Goal: Information Seeking & Learning: Learn about a topic

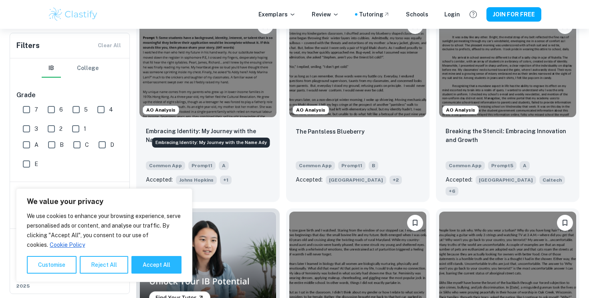
scroll to position [264, 0]
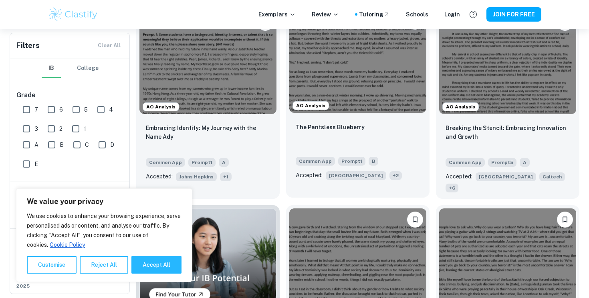
click at [378, 123] on div "The Pantsless Blueberry" at bounding box center [358, 136] width 124 height 27
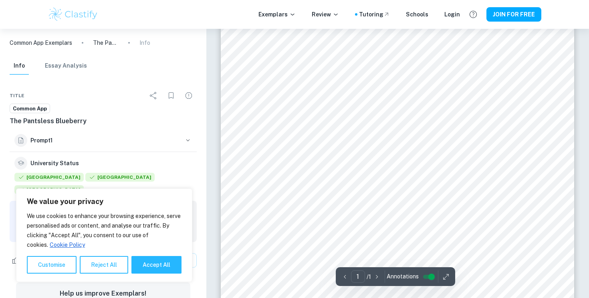
scroll to position [18, 0]
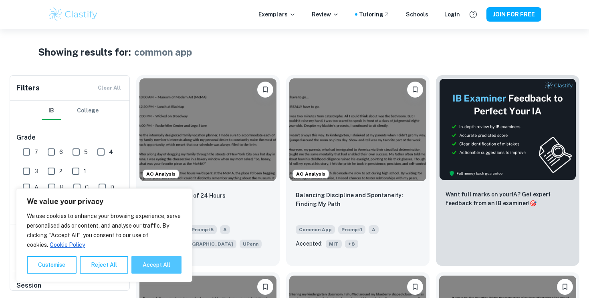
click at [153, 267] on button "Accept All" at bounding box center [156, 265] width 50 height 18
checkbox input "true"
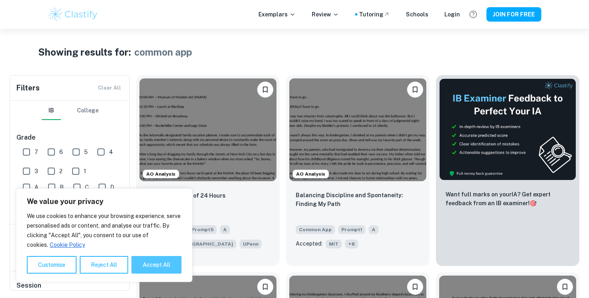
checkbox input "true"
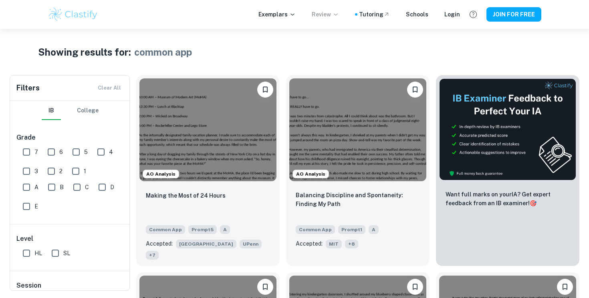
click at [339, 15] on icon at bounding box center [335, 14] width 6 height 6
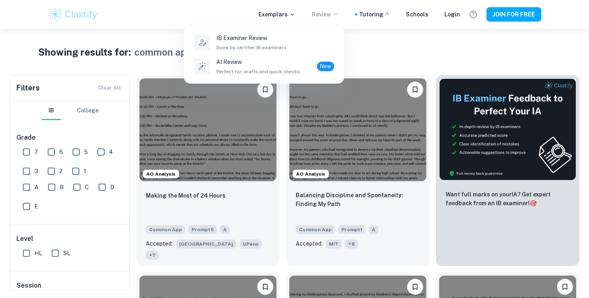
click at [292, 15] on div at bounding box center [294, 149] width 589 height 298
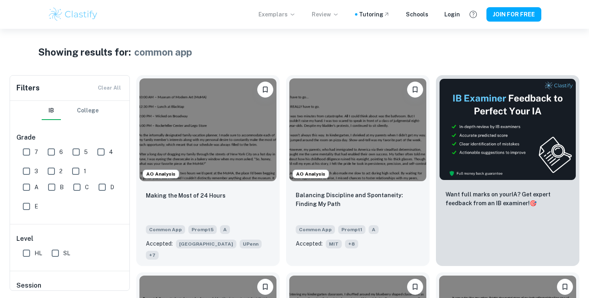
click at [296, 14] on icon at bounding box center [292, 14] width 6 height 6
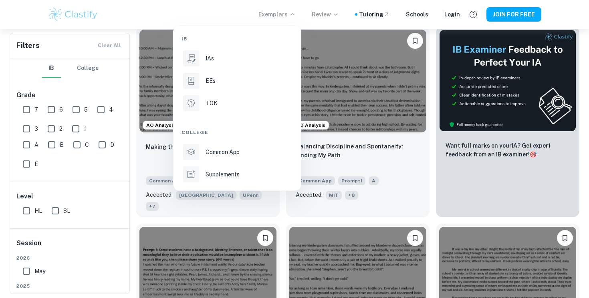
scroll to position [81, 0]
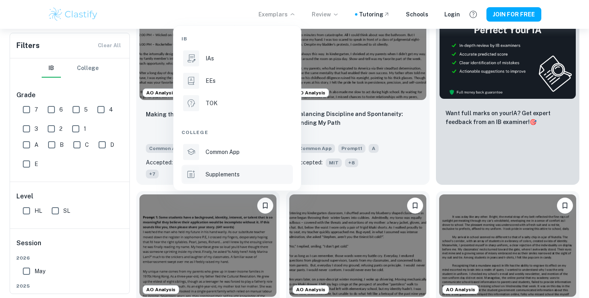
click at [253, 171] on div "Supplements" at bounding box center [248, 174] width 86 height 9
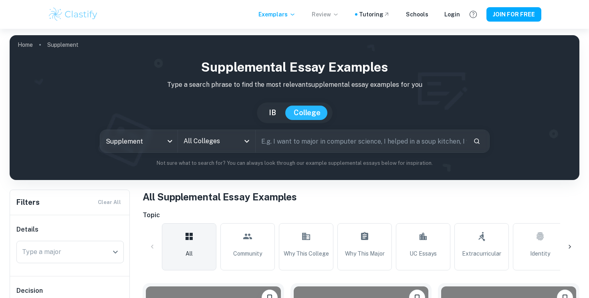
click at [322, 141] on input "text" at bounding box center [361, 141] width 211 height 22
click at [247, 151] on div "All Colleges" at bounding box center [216, 141] width 77 height 22
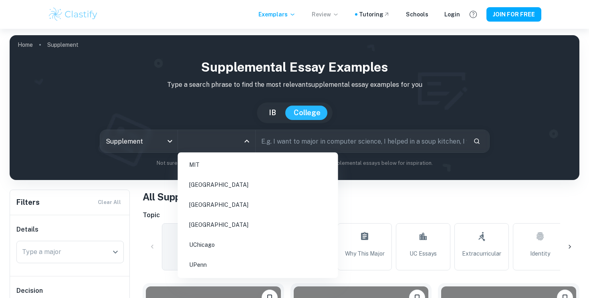
click at [224, 203] on li "[GEOGRAPHIC_DATA]" at bounding box center [258, 205] width 154 height 18
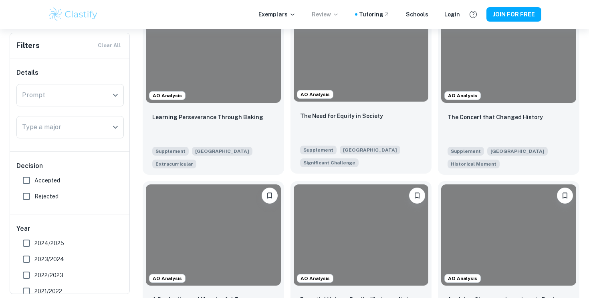
scroll to position [210, 0]
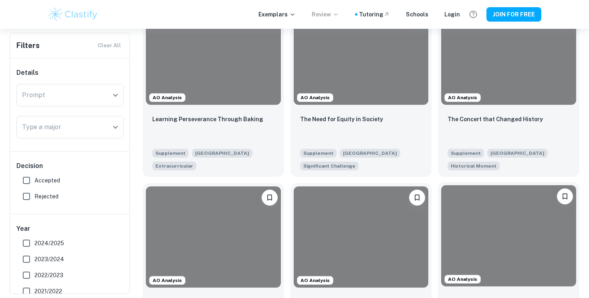
click at [562, 248] on div at bounding box center [508, 235] width 135 height 101
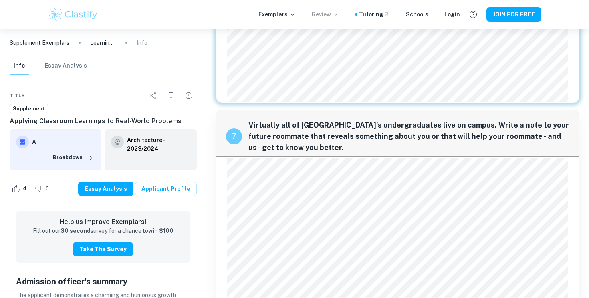
scroll to position [825, 0]
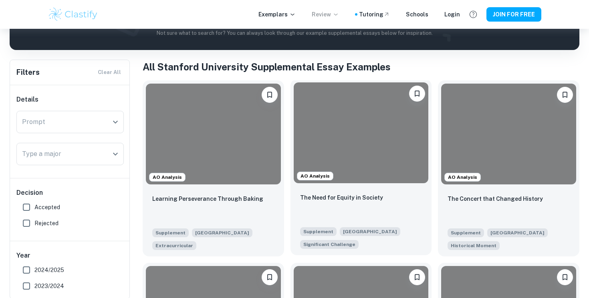
scroll to position [135, 0]
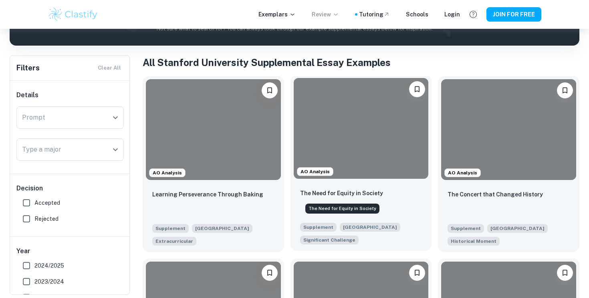
click at [346, 193] on p "The Need for Equity in Society" at bounding box center [341, 193] width 83 height 9
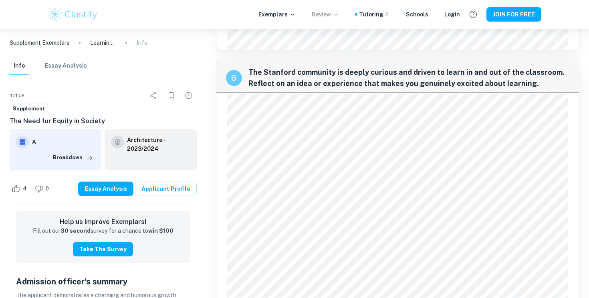
scroll to position [592, 0]
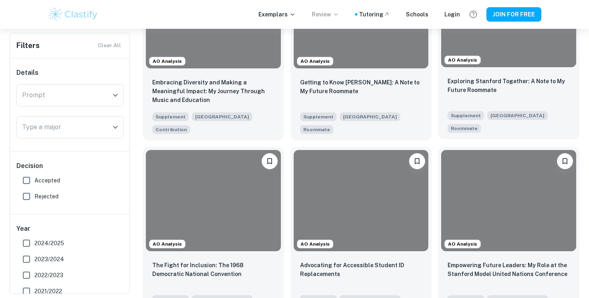
scroll to position [620, 0]
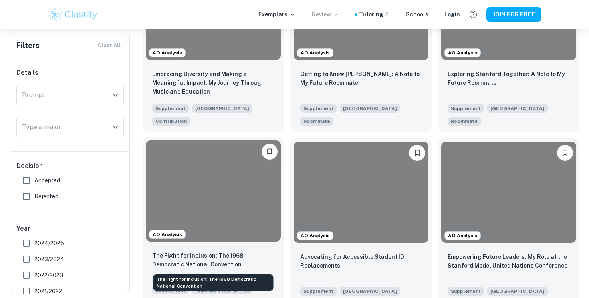
click at [256, 254] on p "The Fight for Inclusion: The 1968 Democratic National Convention" at bounding box center [213, 261] width 122 height 18
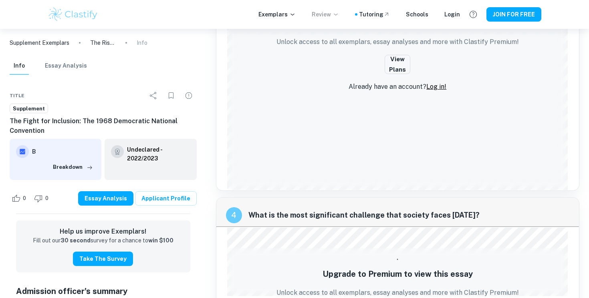
scroll to position [783, 0]
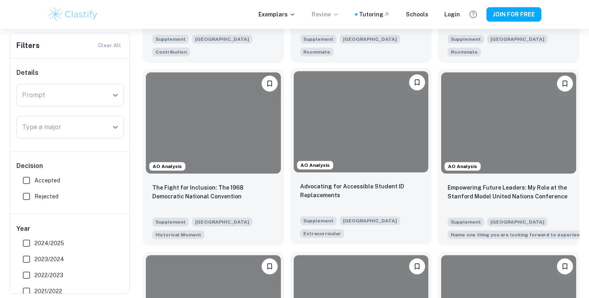
scroll to position [688, 0]
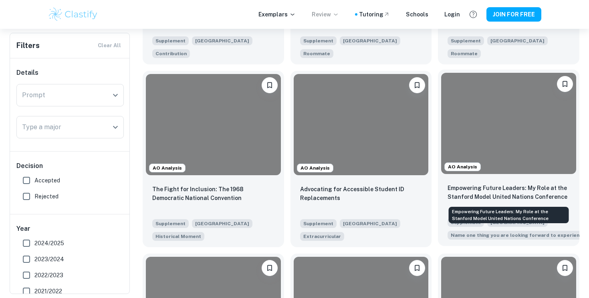
click at [468, 193] on p "Empowering Future Leaders: My Role at the Stanford Model United Nations Confere…" at bounding box center [508, 193] width 122 height 18
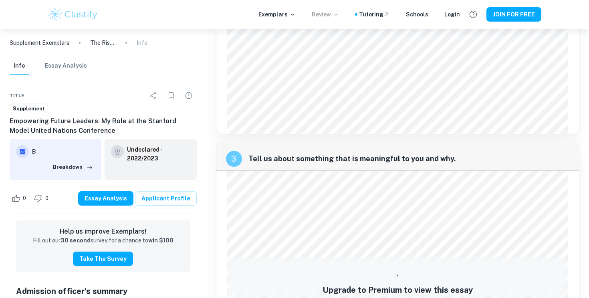
scroll to position [508, 0]
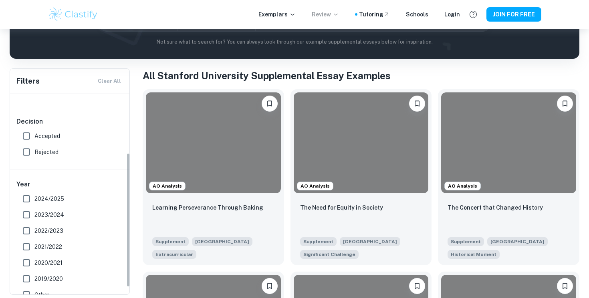
scroll to position [89, 0]
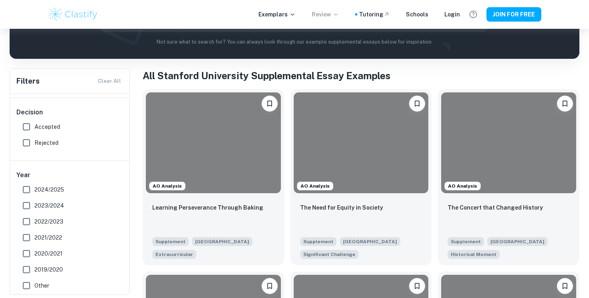
click at [51, 128] on span "Accepted" at bounding box center [47, 127] width 26 height 9
click at [34, 128] on input "Accepted" at bounding box center [26, 127] width 16 height 16
checkbox input "true"
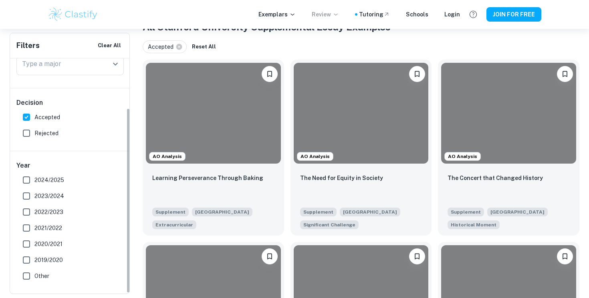
scroll to position [183, 0]
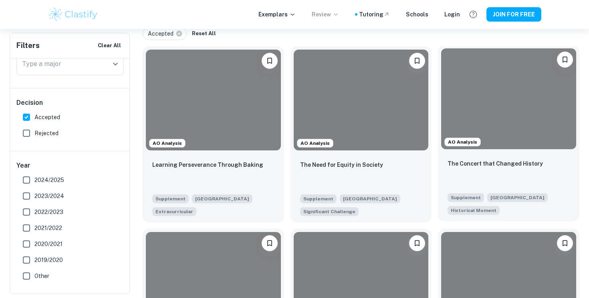
click at [486, 159] on div "The Concert that Changed History" at bounding box center [508, 172] width 122 height 27
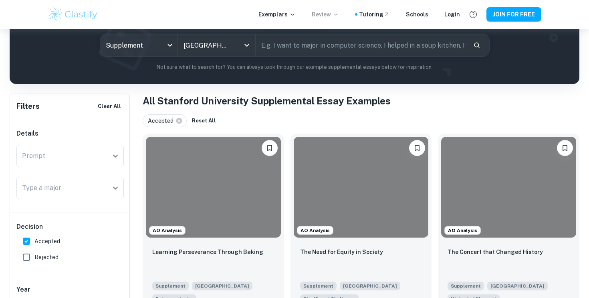
scroll to position [127, 0]
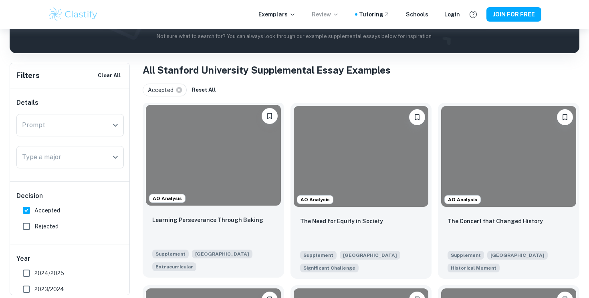
click at [206, 231] on div "Learning Perseverance Through Baking" at bounding box center [213, 229] width 122 height 27
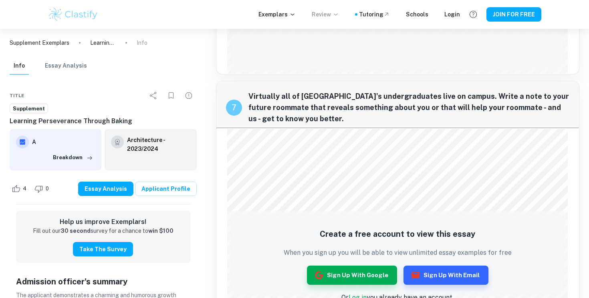
scroll to position [1027, 0]
